Goal: Information Seeking & Learning: Learn about a topic

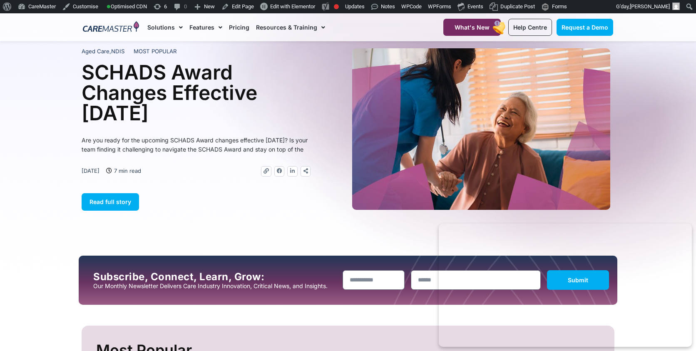
scroll to position [22, 0]
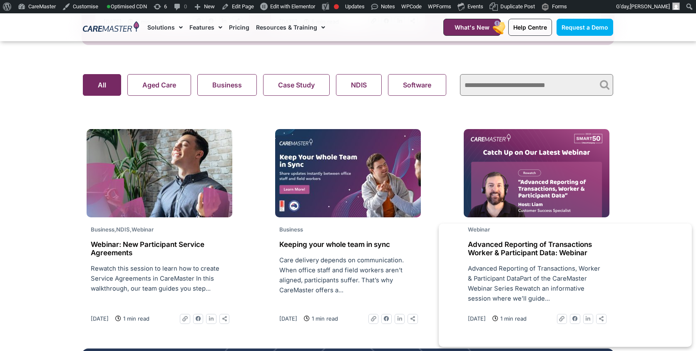
scroll to position [609, 0]
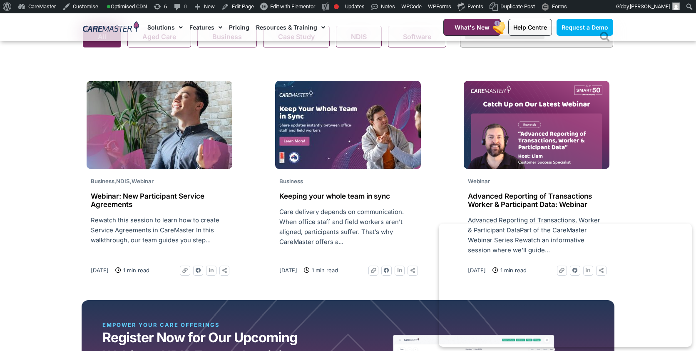
click at [175, 161] on img at bounding box center [160, 125] width 146 height 88
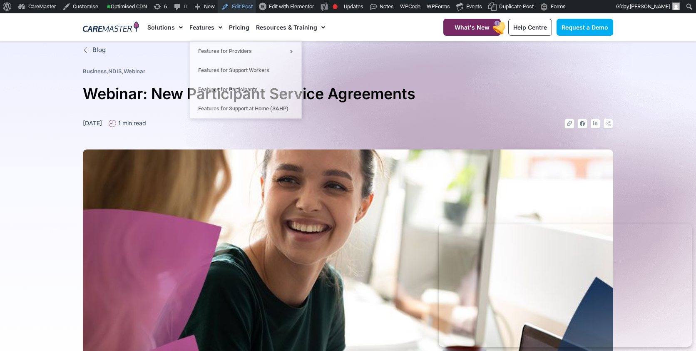
click at [252, 9] on link "Edit Post" at bounding box center [237, 6] width 38 height 13
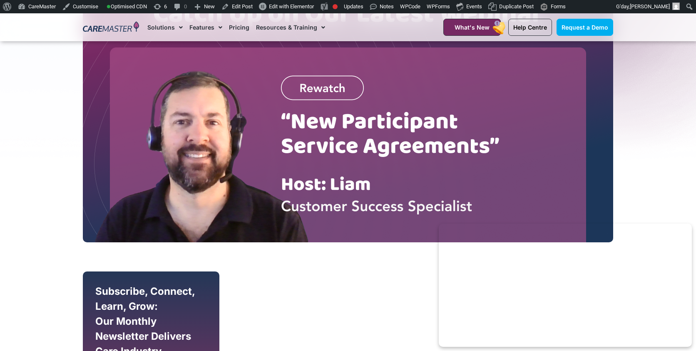
scroll to position [200, 0]
